Goal: Information Seeking & Learning: Learn about a topic

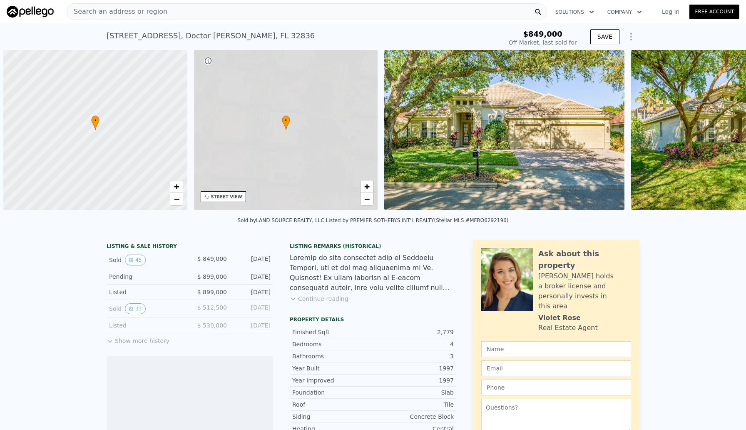
scroll to position [0, 3]
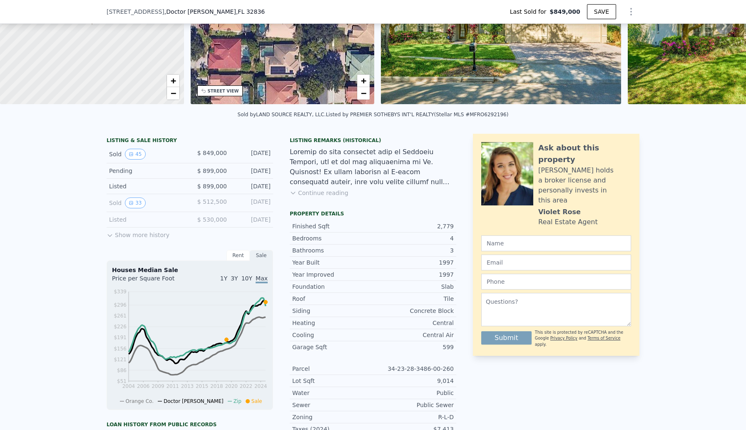
type input "$ 860,000"
type input "-$ 111,194"
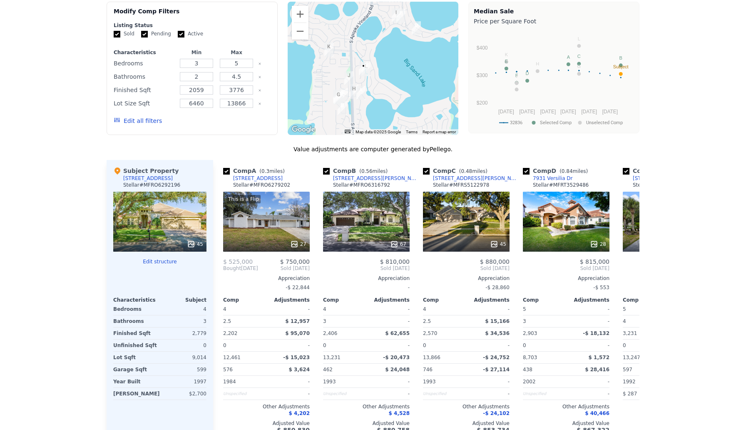
scroll to position [31, 0]
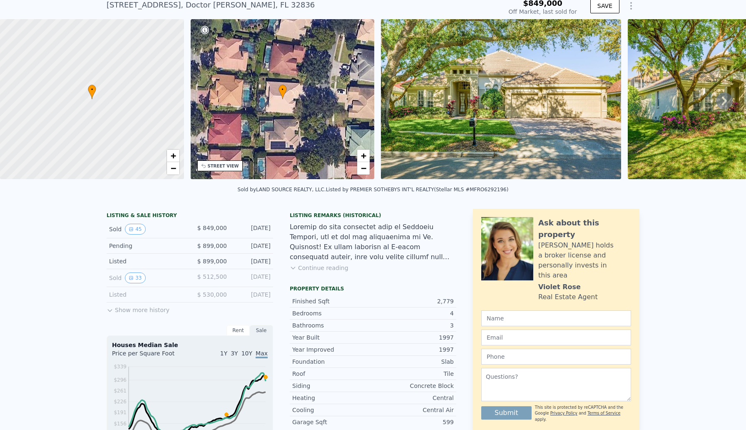
click at [114, 309] on button "Show more history" at bounding box center [138, 308] width 63 height 12
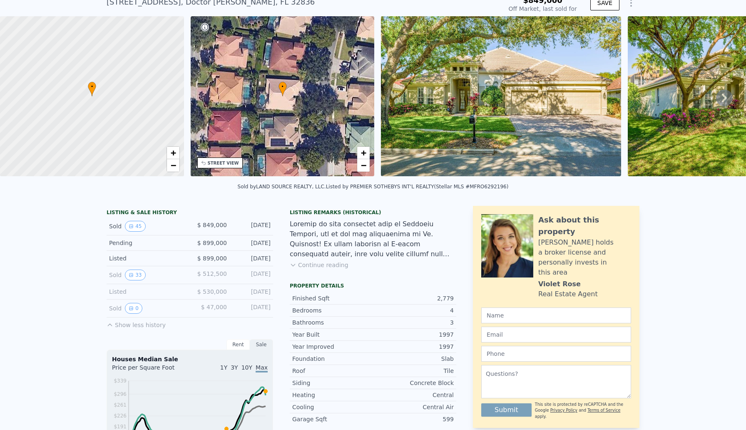
scroll to position [36, 0]
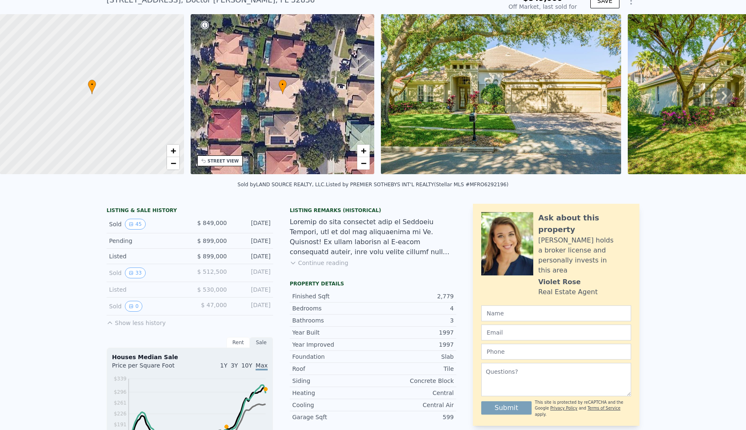
drag, startPoint x: 139, startPoint y: 274, endPoint x: 378, endPoint y: 14, distance: 352.9
click at [141, 269] on button "33" at bounding box center [135, 272] width 20 height 11
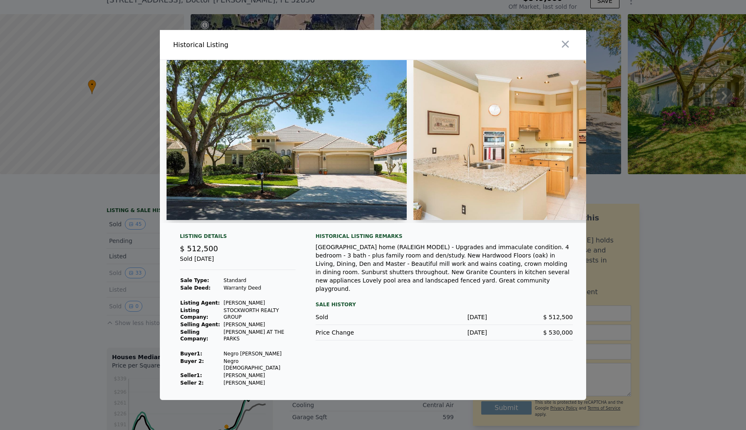
click at [413, 140] on div at bounding box center [373, 141] width 426 height 163
click at [348, 147] on img at bounding box center [287, 140] width 240 height 160
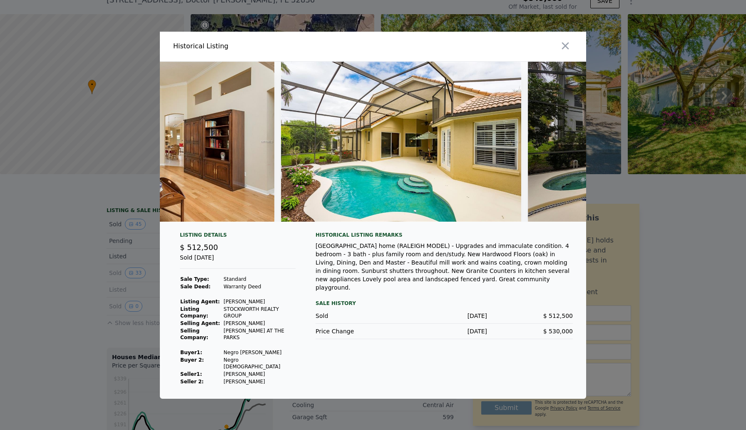
scroll to position [0, 2101]
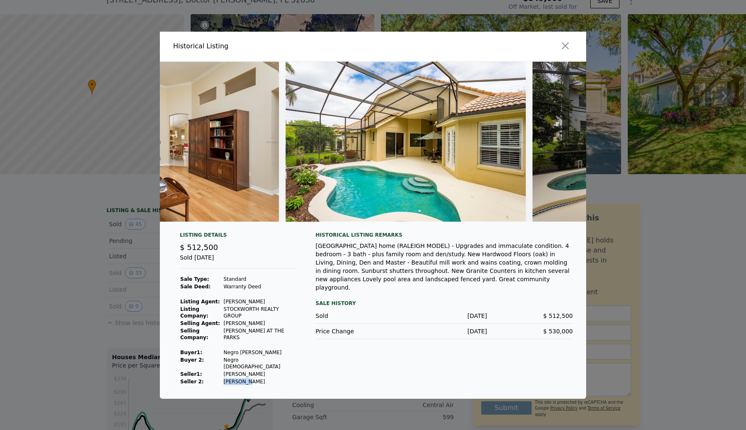
drag, startPoint x: 224, startPoint y: 378, endPoint x: 252, endPoint y: 378, distance: 28.3
click at [252, 378] on td "[PERSON_NAME]" at bounding box center [259, 381] width 72 height 7
drag, startPoint x: 224, startPoint y: 370, endPoint x: 257, endPoint y: 366, distance: 33.1
click at [257, 370] on td "[PERSON_NAME]" at bounding box center [259, 373] width 72 height 7
drag, startPoint x: 256, startPoint y: 371, endPoint x: 222, endPoint y: 369, distance: 33.7
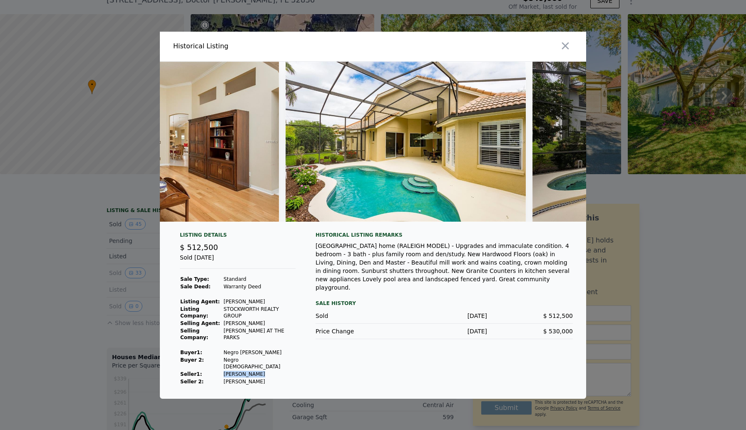
click at [222, 370] on tr "Seller 1 : [PERSON_NAME]" at bounding box center [238, 373] width 116 height 7
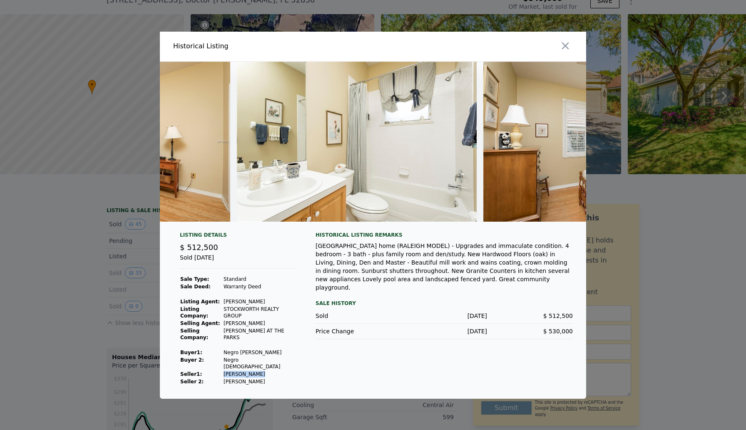
scroll to position [0, 4621]
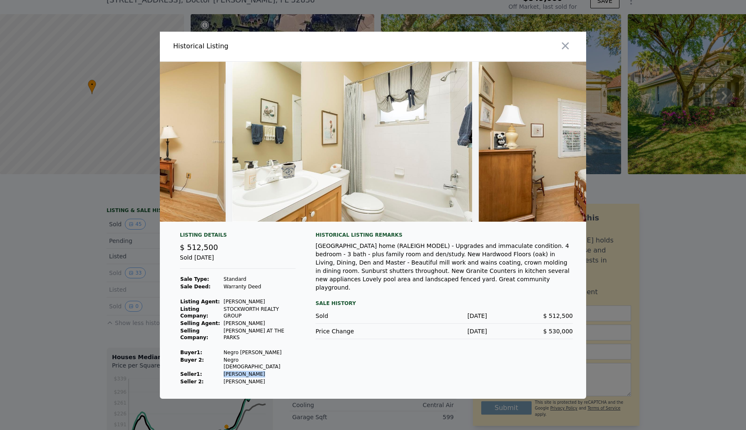
click at [567, 47] on icon "button" at bounding box center [565, 45] width 7 height 7
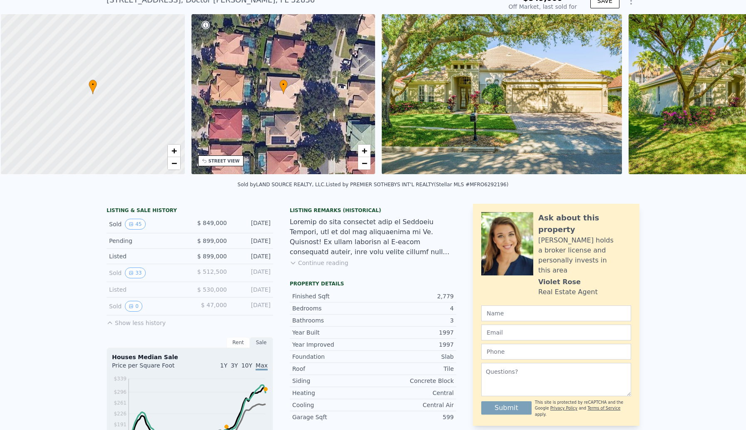
scroll to position [0, 3]
